Goal: Information Seeking & Learning: Check status

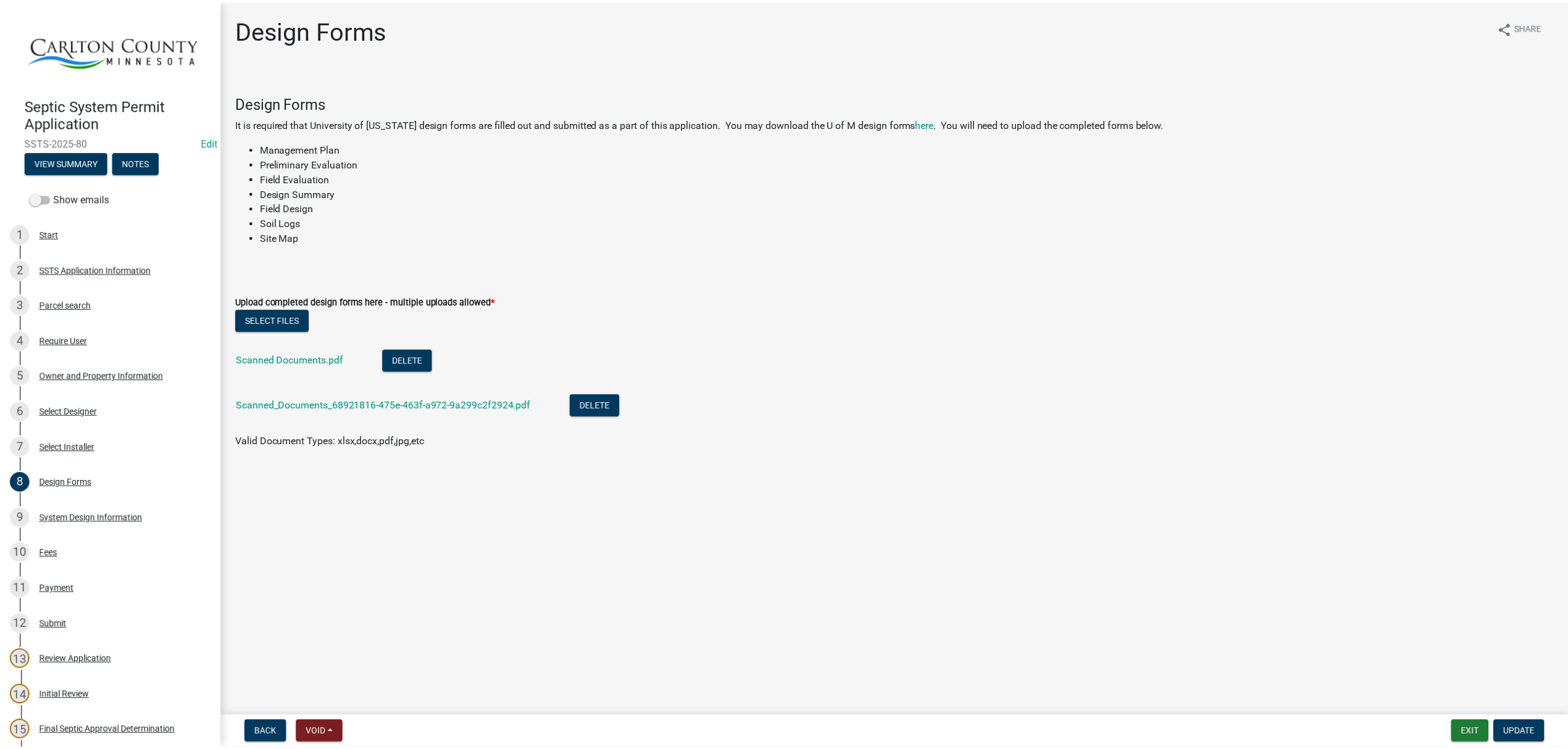
scroll to position [252, 0]
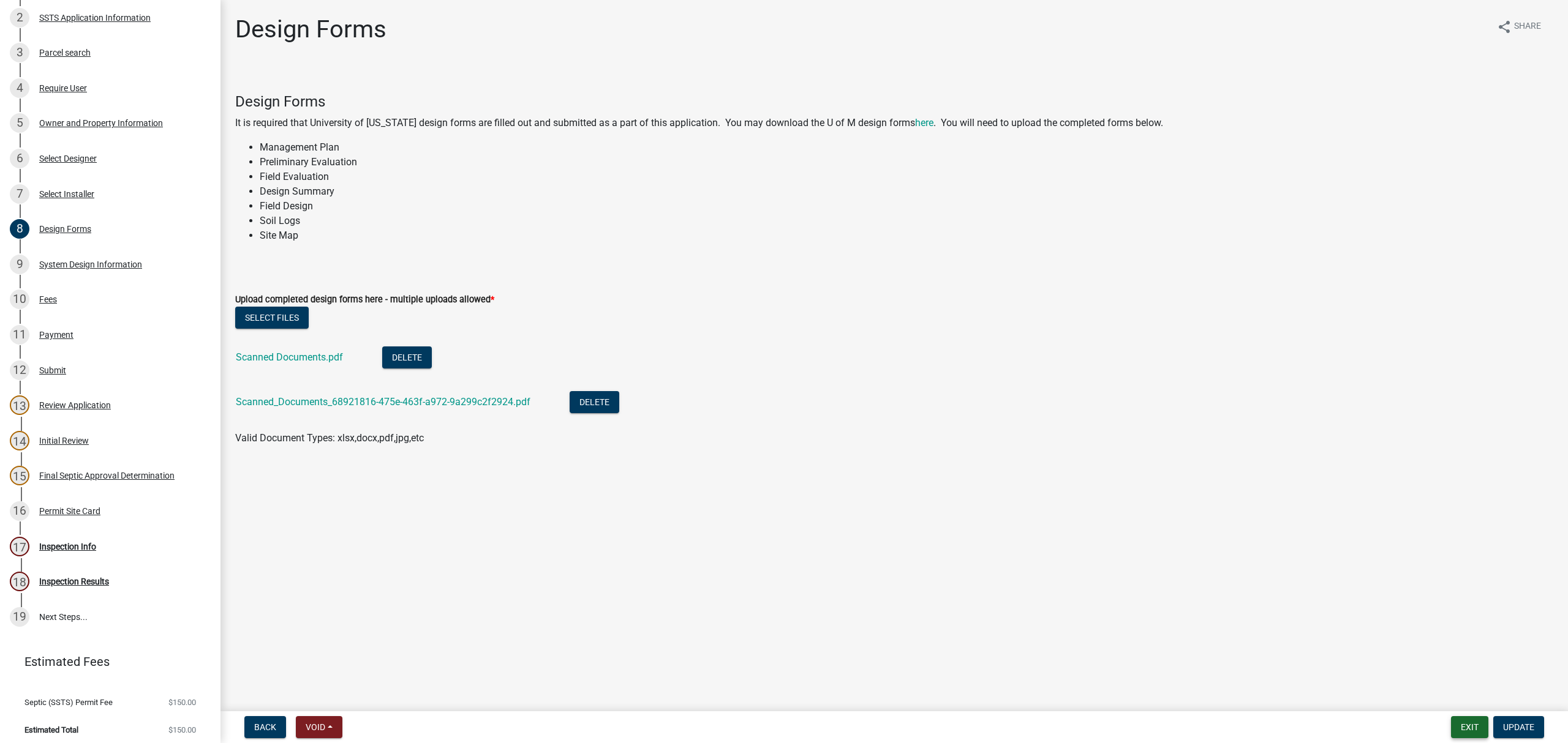
click at [1458, 728] on button "Exit" at bounding box center [1469, 727] width 37 height 22
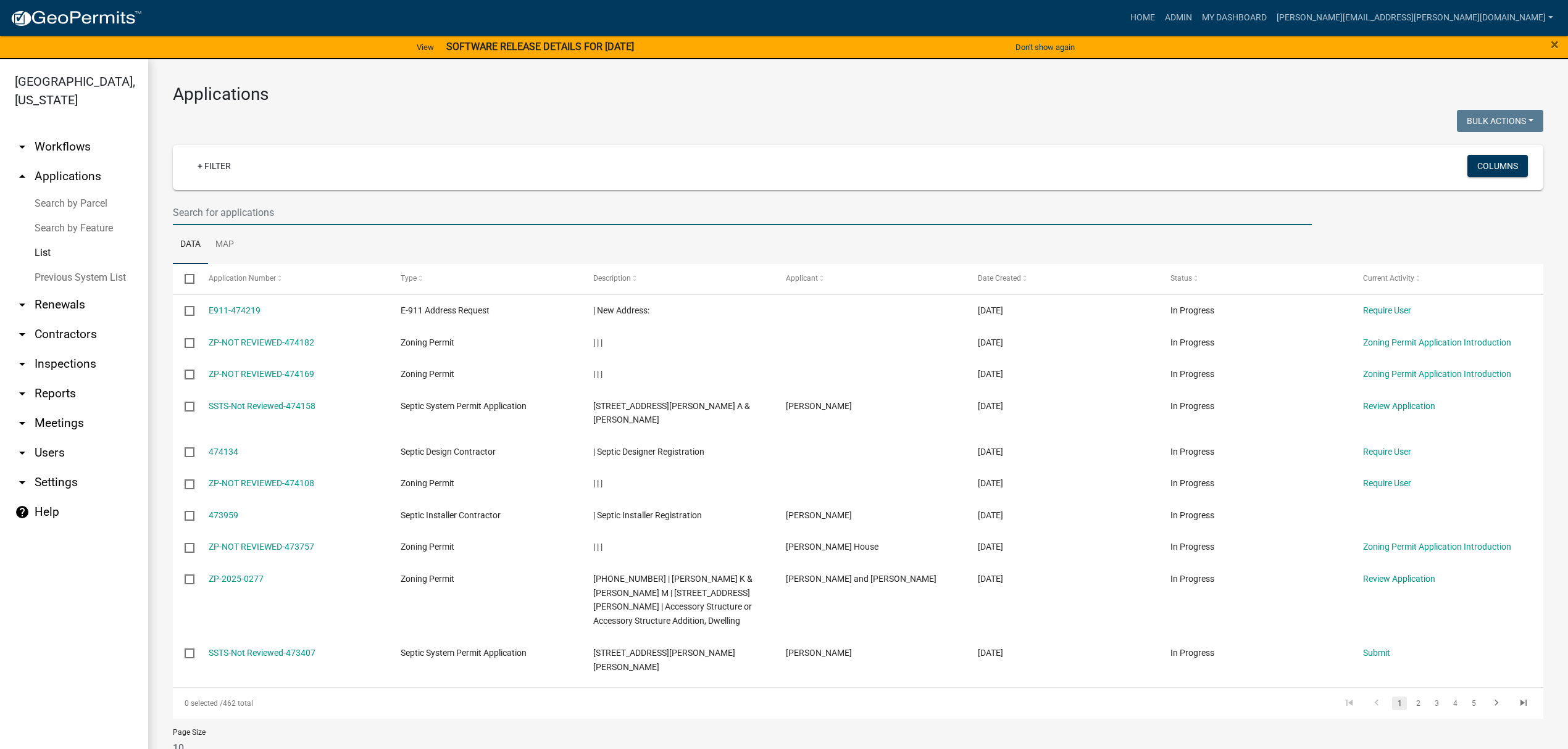
click at [395, 218] on input "text" at bounding box center [742, 212] width 1139 height 25
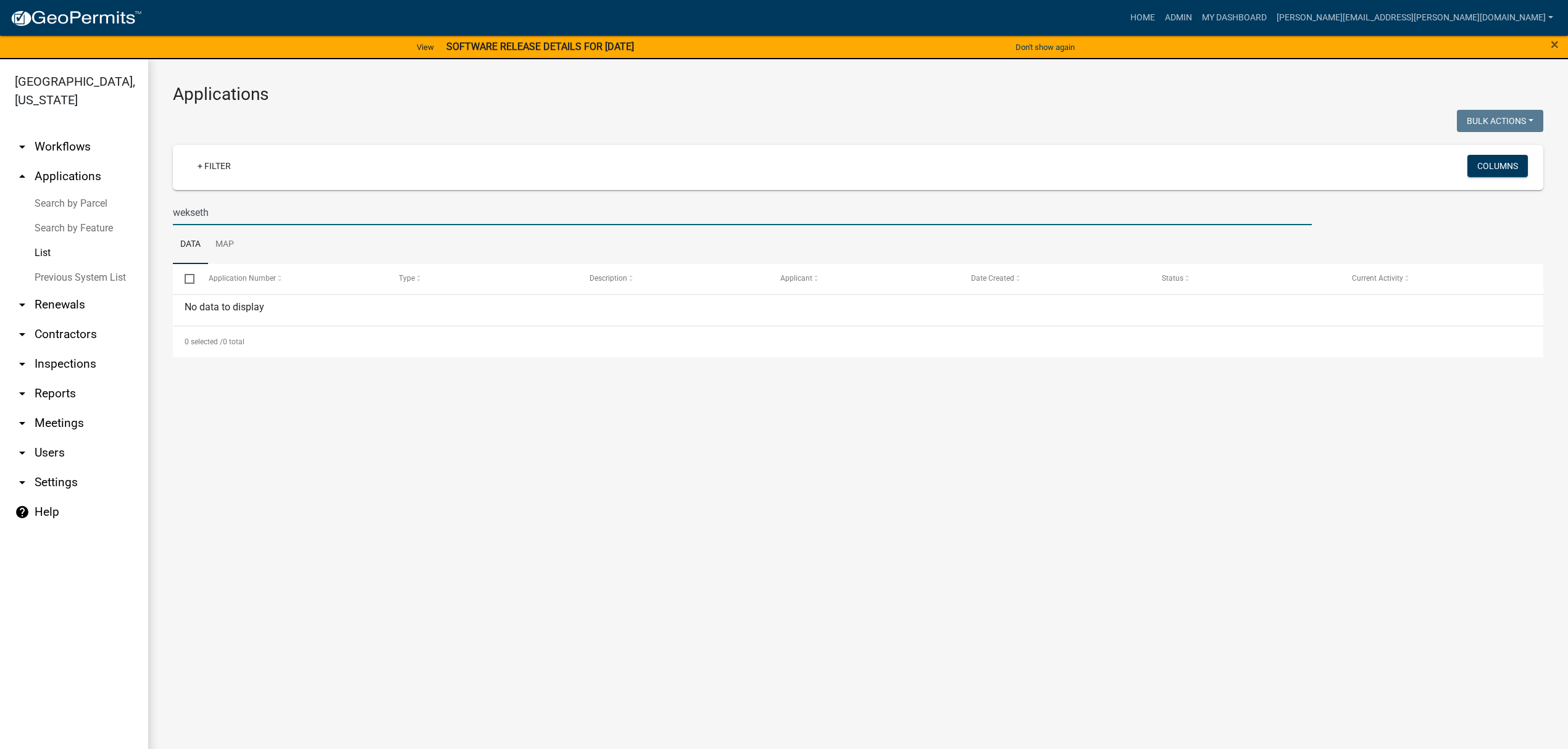
type input "wekseth"
